Goal: Task Accomplishment & Management: Complete application form

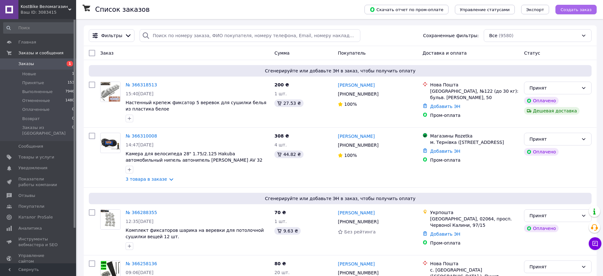
click at [575, 9] on span "Создать заказ" at bounding box center [575, 9] width 31 height 5
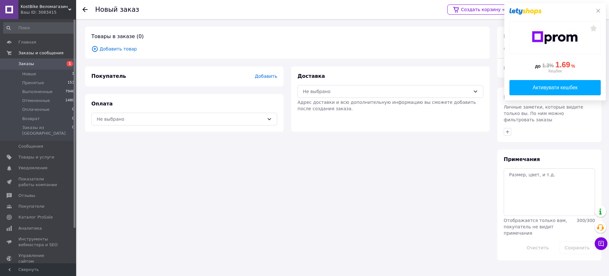
drag, startPoint x: 600, startPoint y: 11, endPoint x: 301, endPoint y: 94, distance: 310.4
click at [599, 11] on icon at bounding box center [597, 10] width 5 height 5
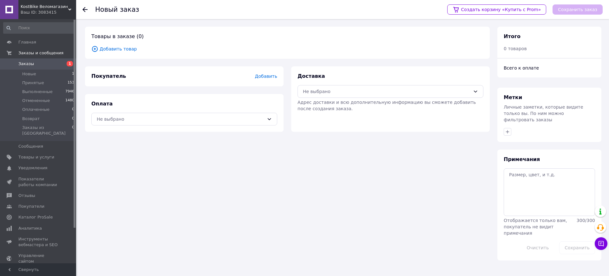
click at [121, 50] on span "Добавить товар" at bounding box center [287, 48] width 392 height 7
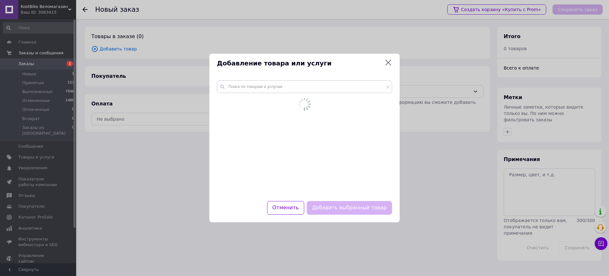
click at [129, 51] on div "Добавление товара или услуги Отменить Добавить выбранный товар" at bounding box center [304, 138] width 609 height 276
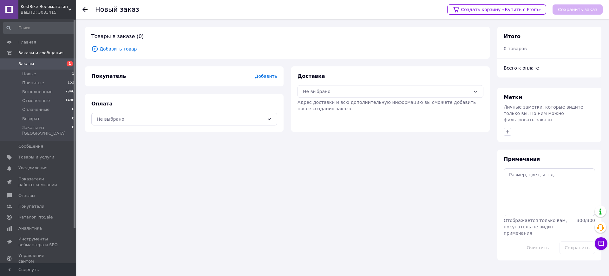
click at [127, 49] on span "Добавить товар" at bounding box center [287, 48] width 392 height 7
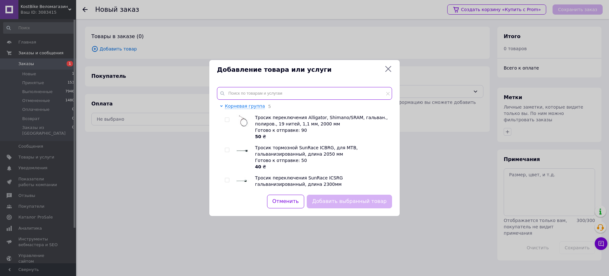
click at [275, 95] on input "text" at bounding box center [304, 93] width 175 height 13
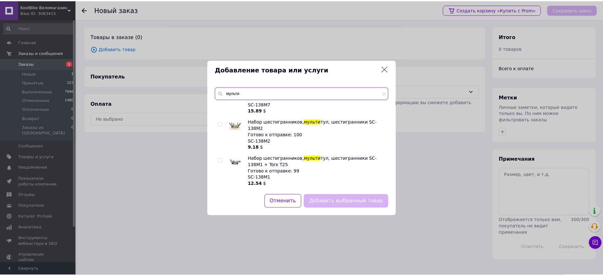
scroll to position [75, 0]
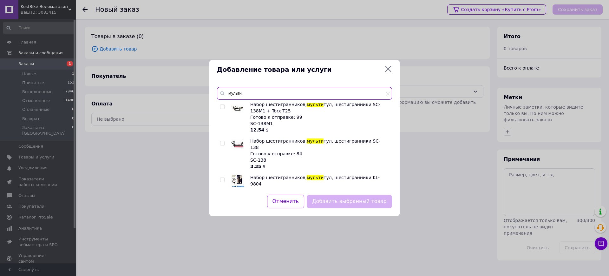
type input "мульти"
click at [221, 174] on div at bounding box center [223, 190] width 6 height 32
drag, startPoint x: 223, startPoint y: 165, endPoint x: 231, endPoint y: 170, distance: 9.5
click at [224, 178] on input "checkbox" at bounding box center [222, 180] width 4 height 4
checkbox input "true"
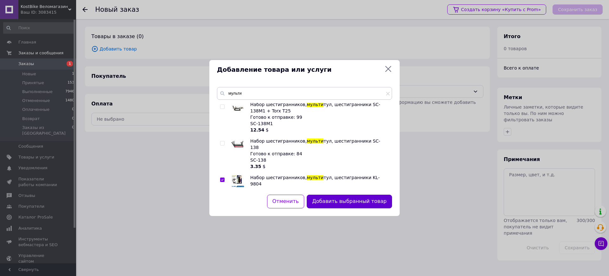
click at [331, 198] on button "Добавить выбранный товар" at bounding box center [349, 201] width 85 height 14
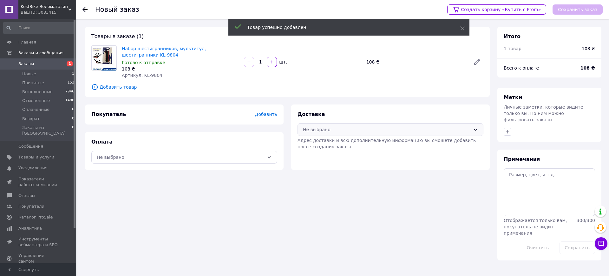
click at [316, 127] on div "Не выбрано" at bounding box center [386, 129] width 167 height 7
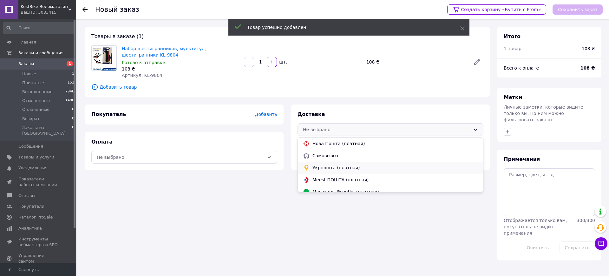
click at [320, 166] on span "Укрпошта (платная)" at bounding box center [394, 167] width 165 height 6
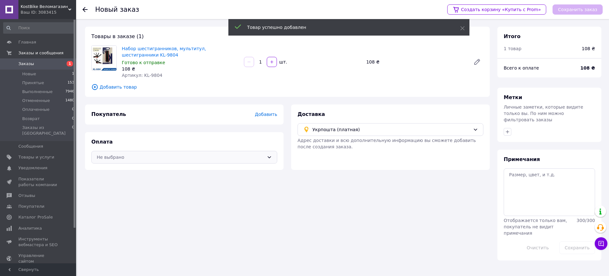
click at [243, 155] on div "Не выбрано" at bounding box center [180, 156] width 167 height 7
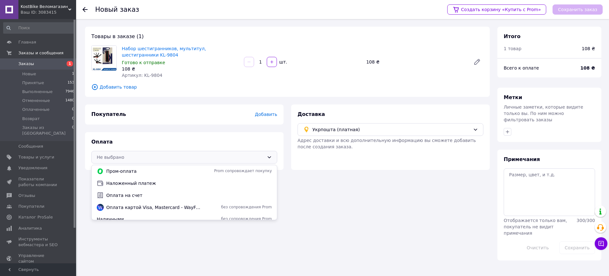
drag, startPoint x: 176, startPoint y: 184, endPoint x: 235, endPoint y: 148, distance: 68.7
click at [176, 183] on span "Наложенный платеж" at bounding box center [188, 183] width 165 height 6
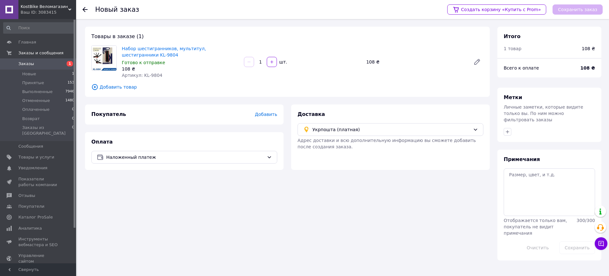
click at [273, 112] on span "Добавить" at bounding box center [266, 114] width 22 height 5
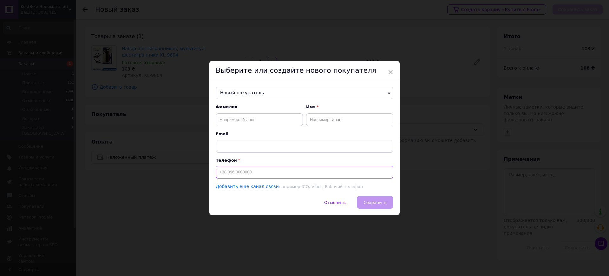
click at [269, 172] on input at bounding box center [305, 171] width 178 height 13
paste input "380979455921"
click at [220, 173] on input "380979455921" at bounding box center [305, 171] width 178 height 13
click at [265, 172] on input "380979455921" at bounding box center [305, 171] width 178 height 13
click at [217, 172] on input "380979455921" at bounding box center [305, 171] width 178 height 13
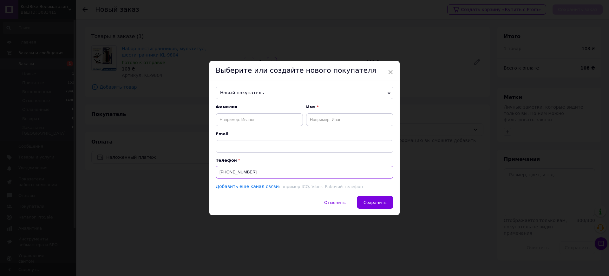
type input "[PHONE_NUMBER]"
click at [251, 117] on input "text" at bounding box center [259, 119] width 87 height 13
paste input "[PERSON_NAME]"
drag, startPoint x: 244, startPoint y: 119, endPoint x: 249, endPoint y: 119, distance: 5.1
click at [244, 119] on input "[PERSON_NAME]" at bounding box center [259, 119] width 87 height 13
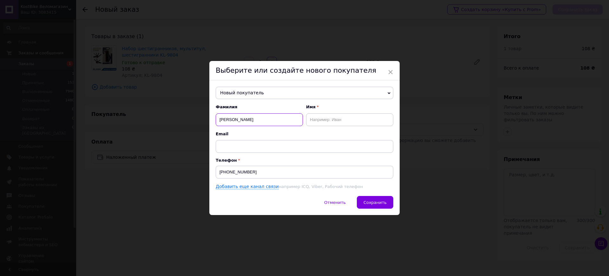
click at [252, 119] on input "[PERSON_NAME]" at bounding box center [259, 119] width 87 height 13
drag, startPoint x: 252, startPoint y: 119, endPoint x: 257, endPoint y: 119, distance: 5.4
click at [252, 119] on input "[PERSON_NAME]" at bounding box center [259, 119] width 87 height 13
click at [249, 120] on input "[PERSON_NAME]" at bounding box center [259, 119] width 87 height 13
drag, startPoint x: 249, startPoint y: 120, endPoint x: 312, endPoint y: 123, distance: 63.1
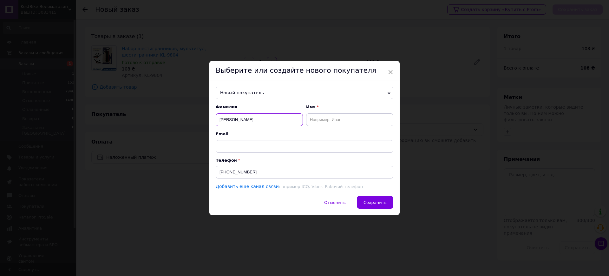
click at [250, 120] on input "[PERSON_NAME]" at bounding box center [259, 119] width 87 height 13
click at [257, 121] on input "[PERSON_NAME]" at bounding box center [259, 119] width 87 height 13
type input "[PERSON_NAME]"
drag, startPoint x: 327, startPoint y: 119, endPoint x: 262, endPoint y: 126, distance: 65.7
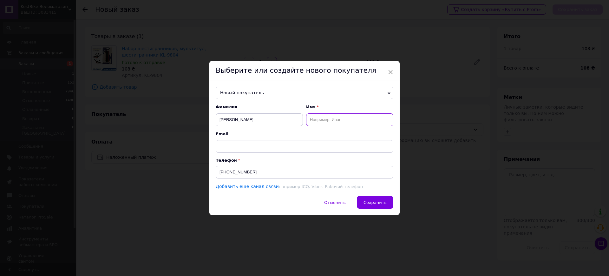
click at [315, 119] on input "text" at bounding box center [349, 119] width 87 height 13
paste input "[PERSON_NAME]"
type input "[PERSON_NAME]"
click at [230, 120] on input "[PERSON_NAME]" at bounding box center [259, 119] width 87 height 13
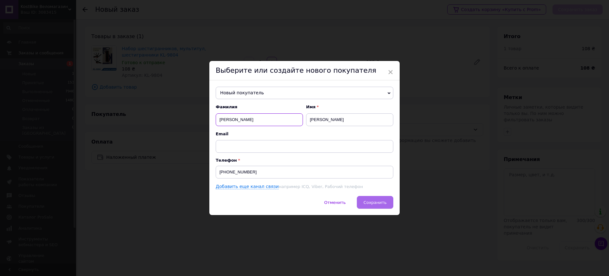
type input "[PERSON_NAME]"
click at [380, 198] on button "Сохранить" at bounding box center [375, 202] width 36 height 13
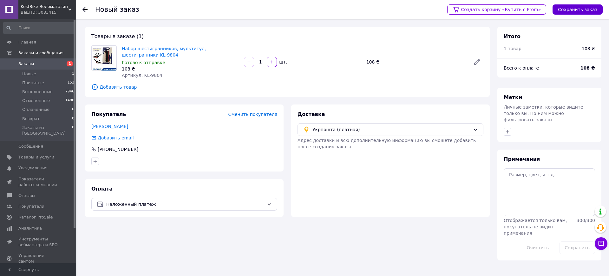
click at [572, 9] on button "Сохранить заказ" at bounding box center [577, 9] width 50 height 10
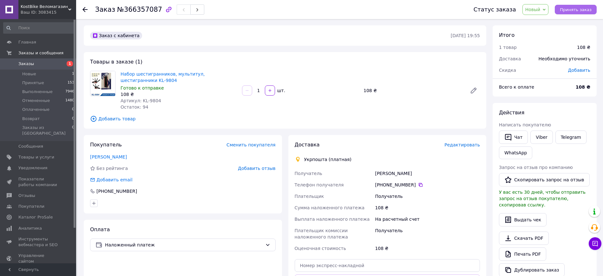
click at [570, 10] on span "Принять заказ" at bounding box center [576, 9] width 32 height 5
